Goal: Task Accomplishment & Management: Manage account settings

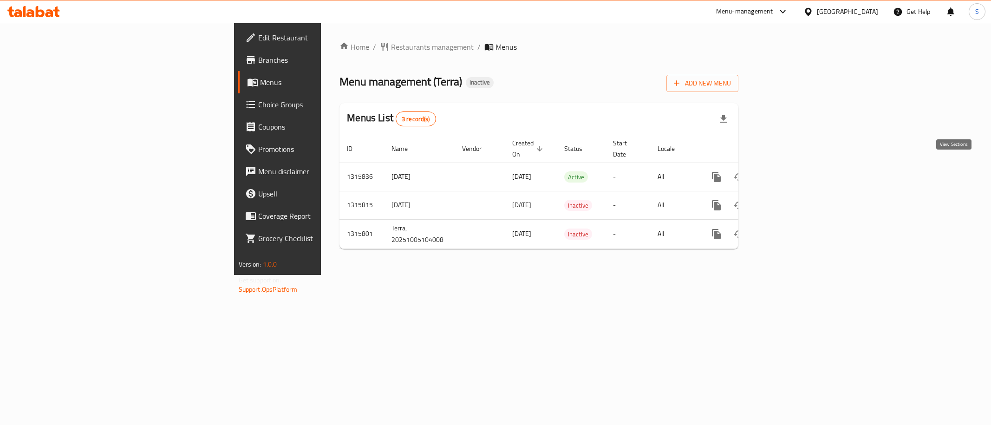
click at [789, 171] on icon "enhanced table" at bounding box center [783, 176] width 11 height 11
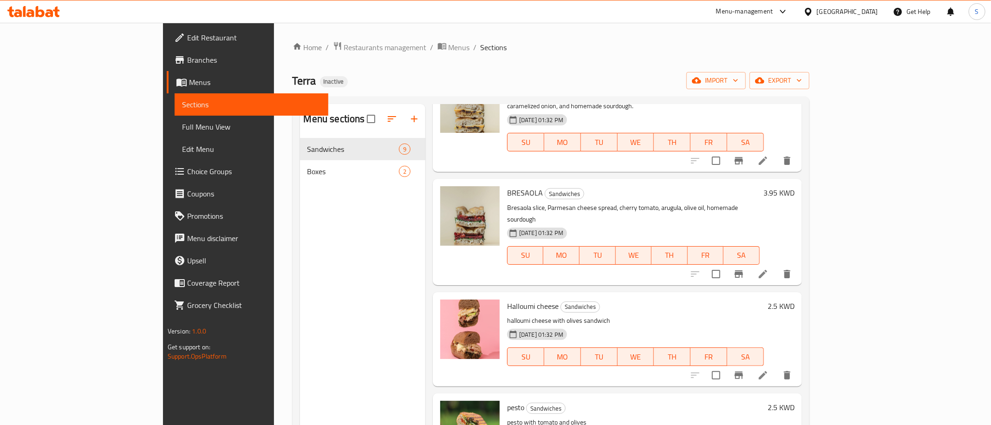
scroll to position [130, 0]
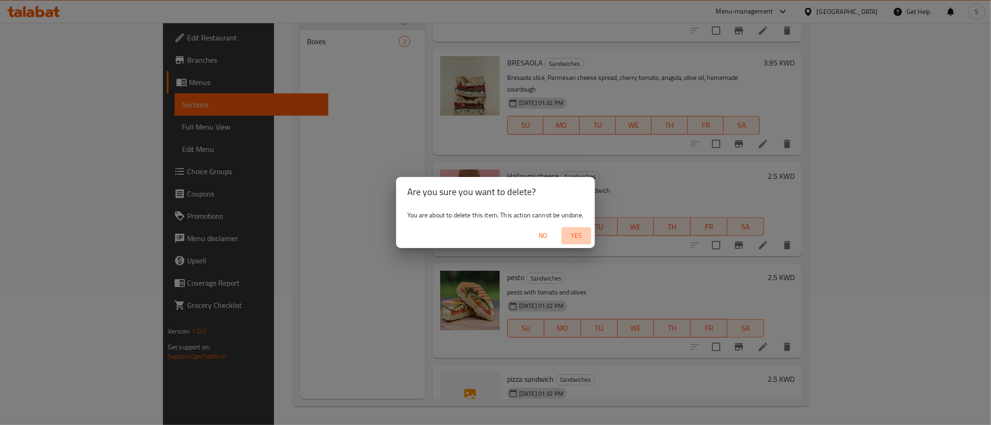
click at [586, 236] on span "Yes" at bounding box center [576, 236] width 22 height 12
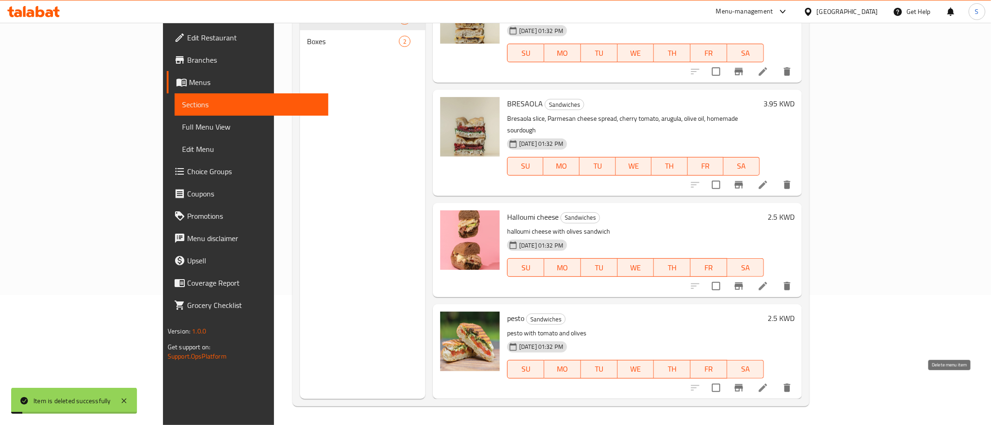
scroll to position [410, 0]
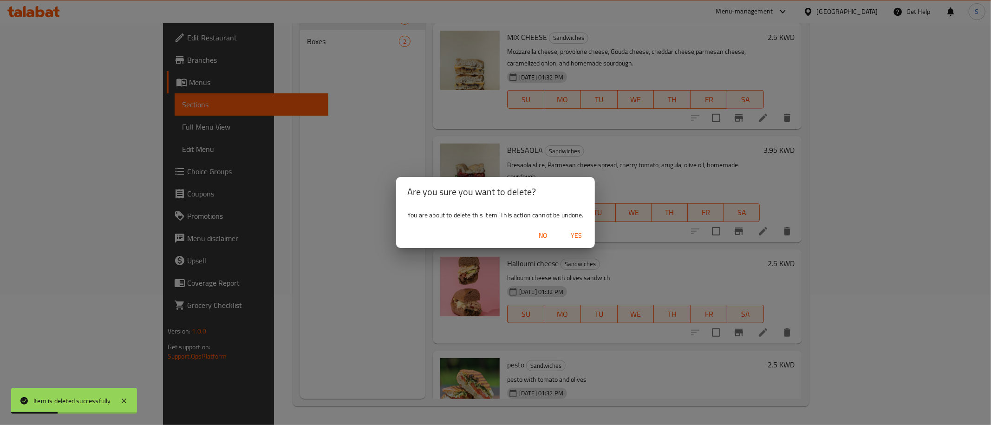
click at [577, 234] on span "Yes" at bounding box center [576, 236] width 22 height 12
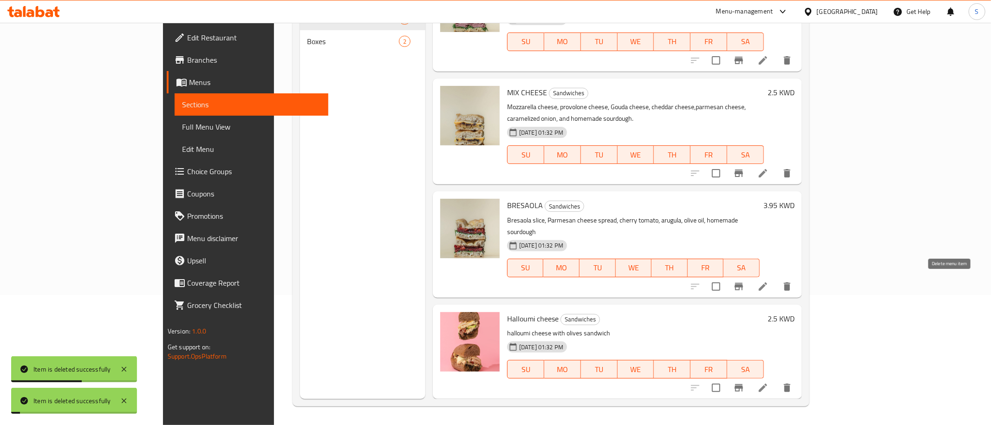
scroll to position [308, 0]
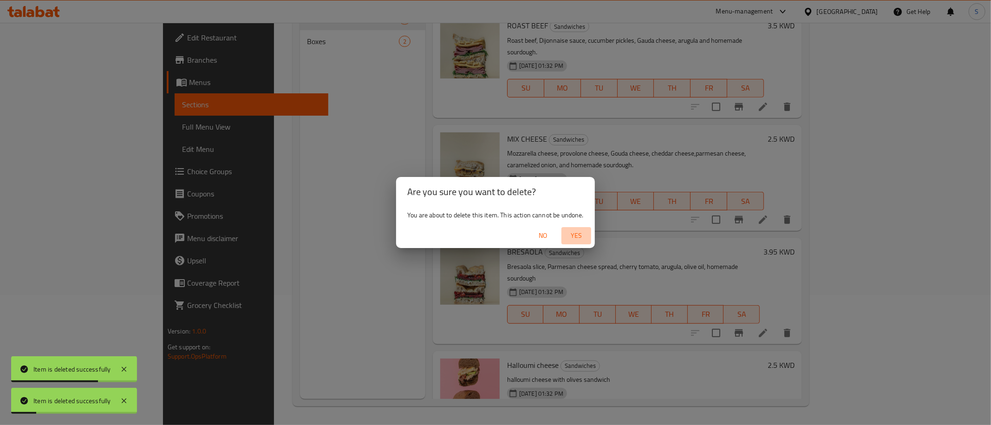
click at [577, 237] on span "Yes" at bounding box center [576, 236] width 22 height 12
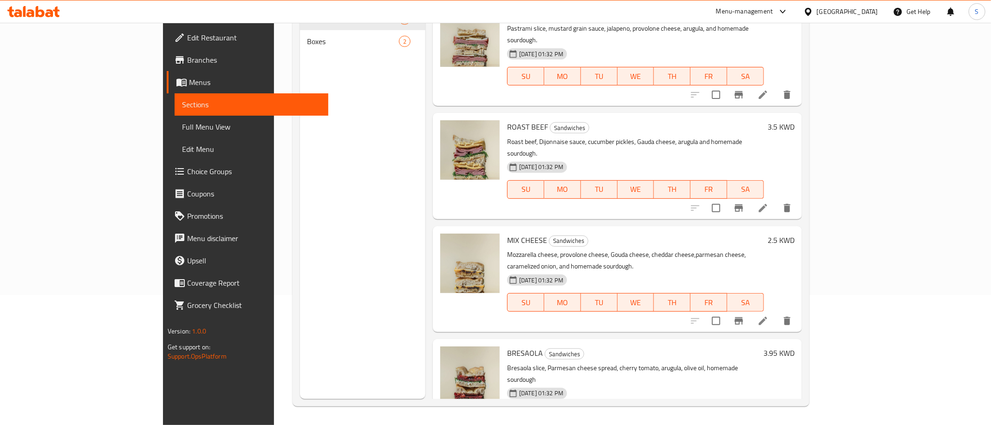
scroll to position [0, 0]
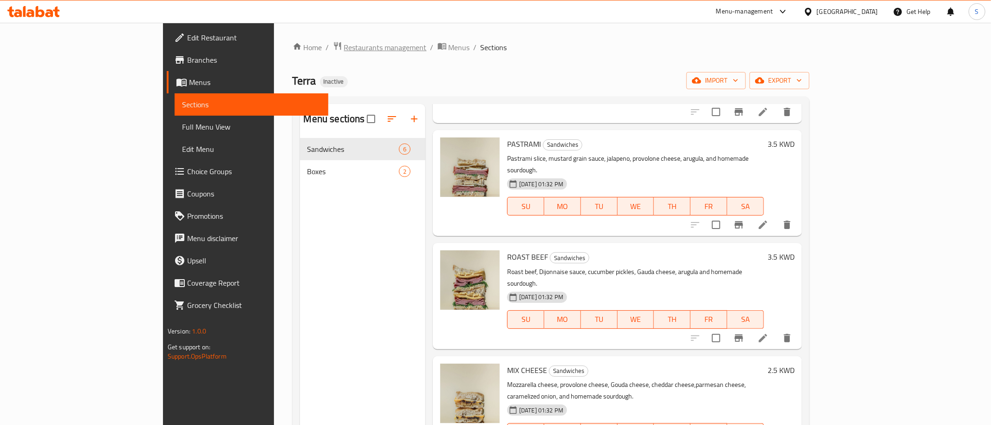
click at [344, 42] on span "Restaurants management" at bounding box center [385, 47] width 83 height 11
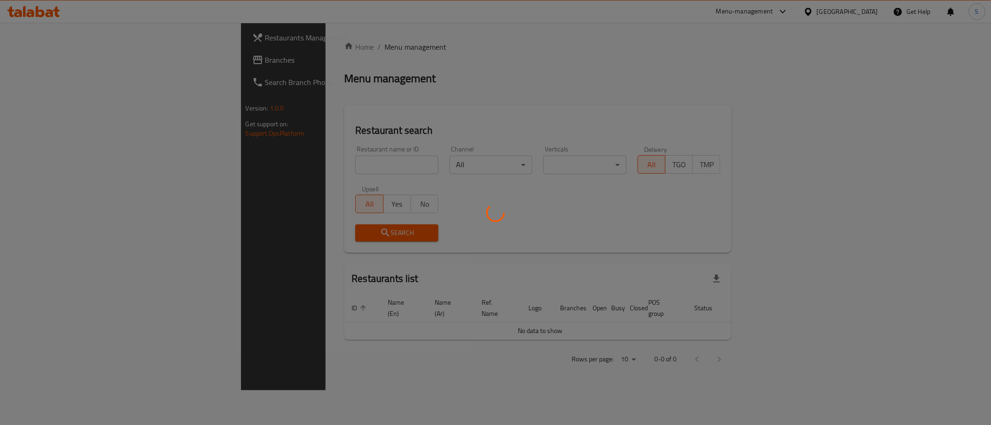
click at [332, 165] on div at bounding box center [495, 212] width 991 height 425
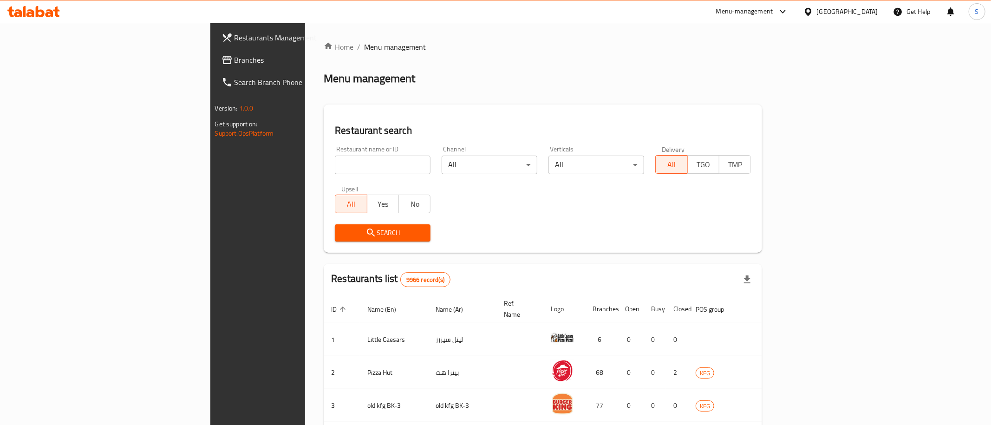
click at [339, 170] on input "search" at bounding box center [383, 165] width 96 height 19
type input "mishm"
click button "Search" at bounding box center [383, 232] width 96 height 17
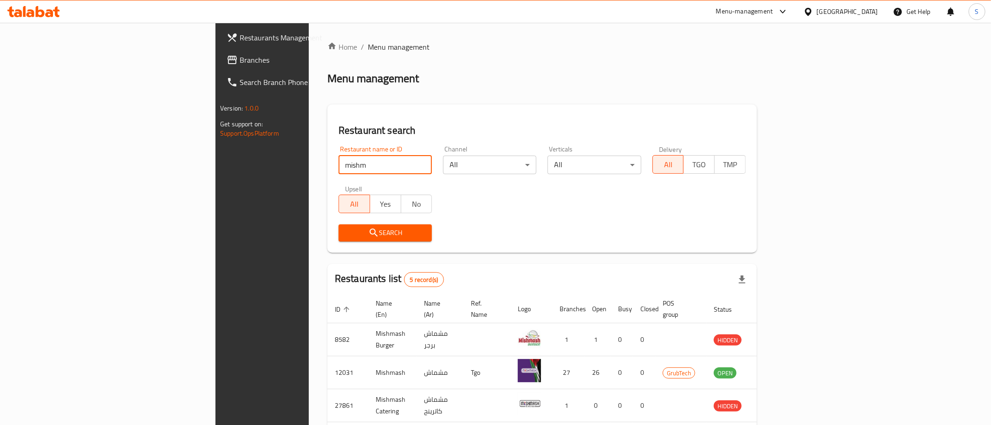
scroll to position [102, 0]
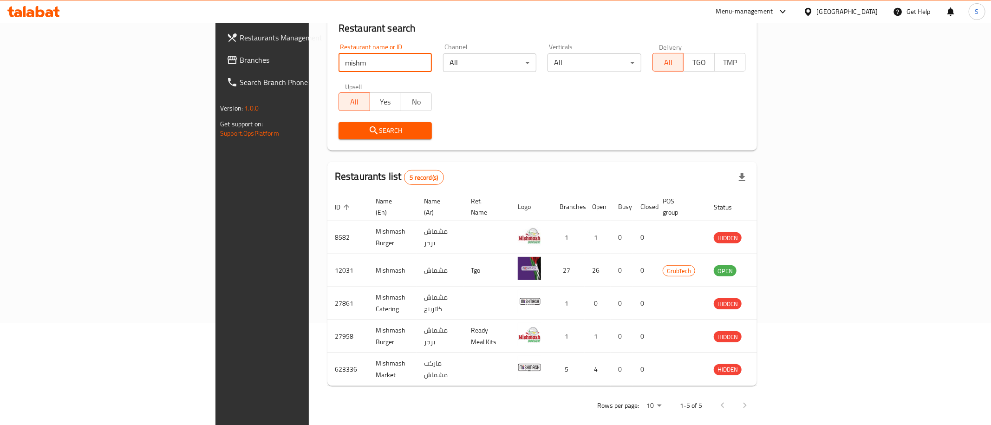
drag, startPoint x: 301, startPoint y: 68, endPoint x: 18, endPoint y: 61, distance: 283.8
click at [338, 72] on input "mishm" at bounding box center [384, 62] width 93 height 19
type input "istanbul b"
click button "Search" at bounding box center [384, 130] width 93 height 17
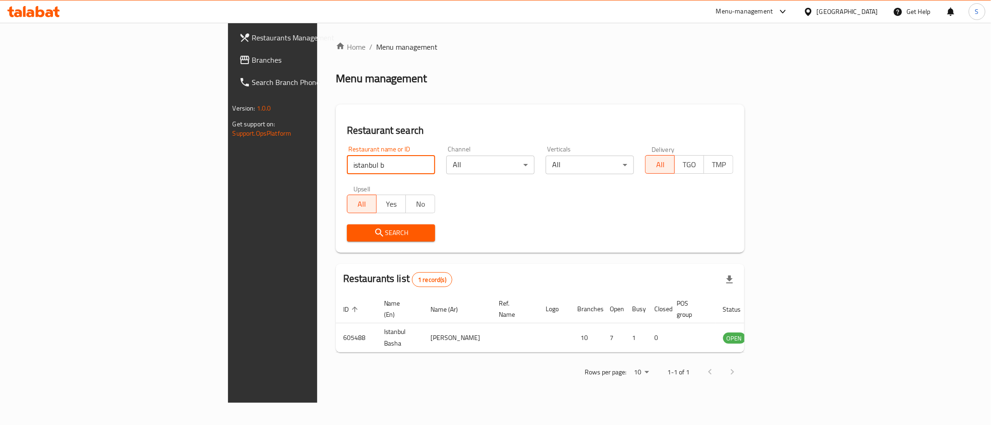
scroll to position [0, 0]
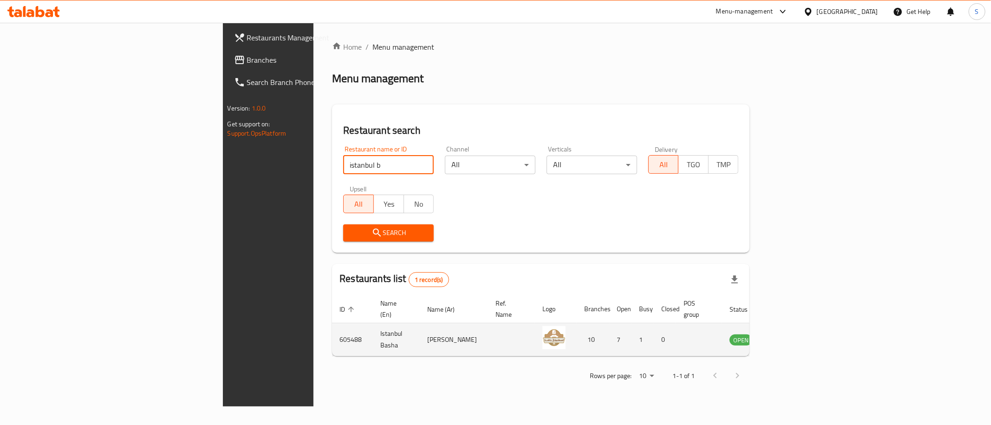
click at [789, 336] on icon "enhanced table" at bounding box center [784, 340] width 10 height 8
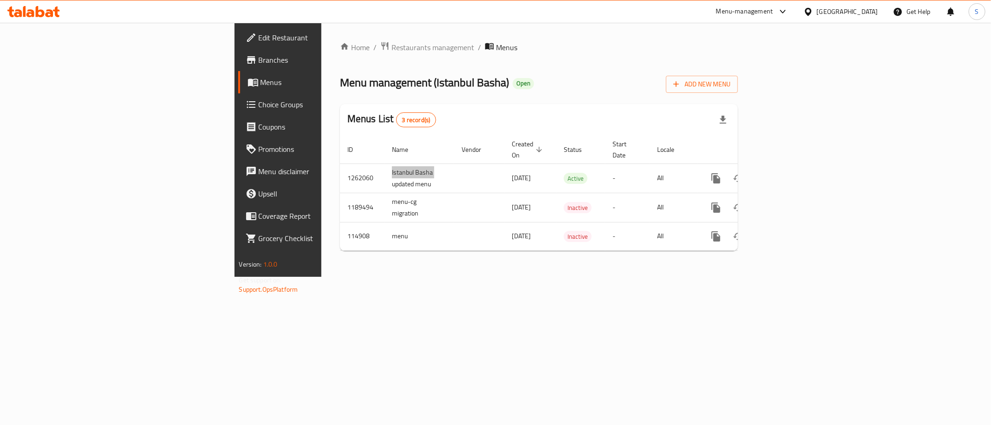
click at [259, 62] on span "Branches" at bounding box center [326, 59] width 134 height 11
